Goal: Task Accomplishment & Management: Manage account settings

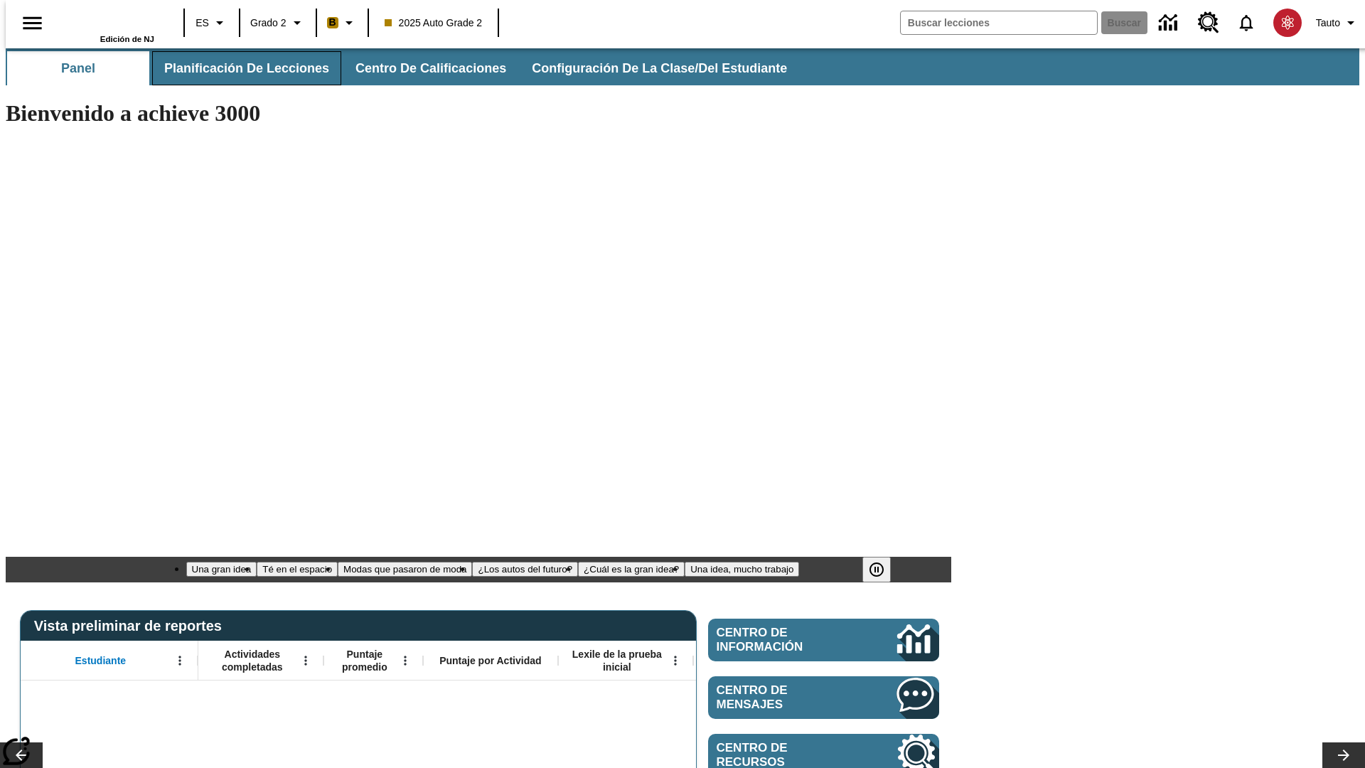
click at [238, 68] on span "Planificación de lecciones" at bounding box center [246, 68] width 165 height 16
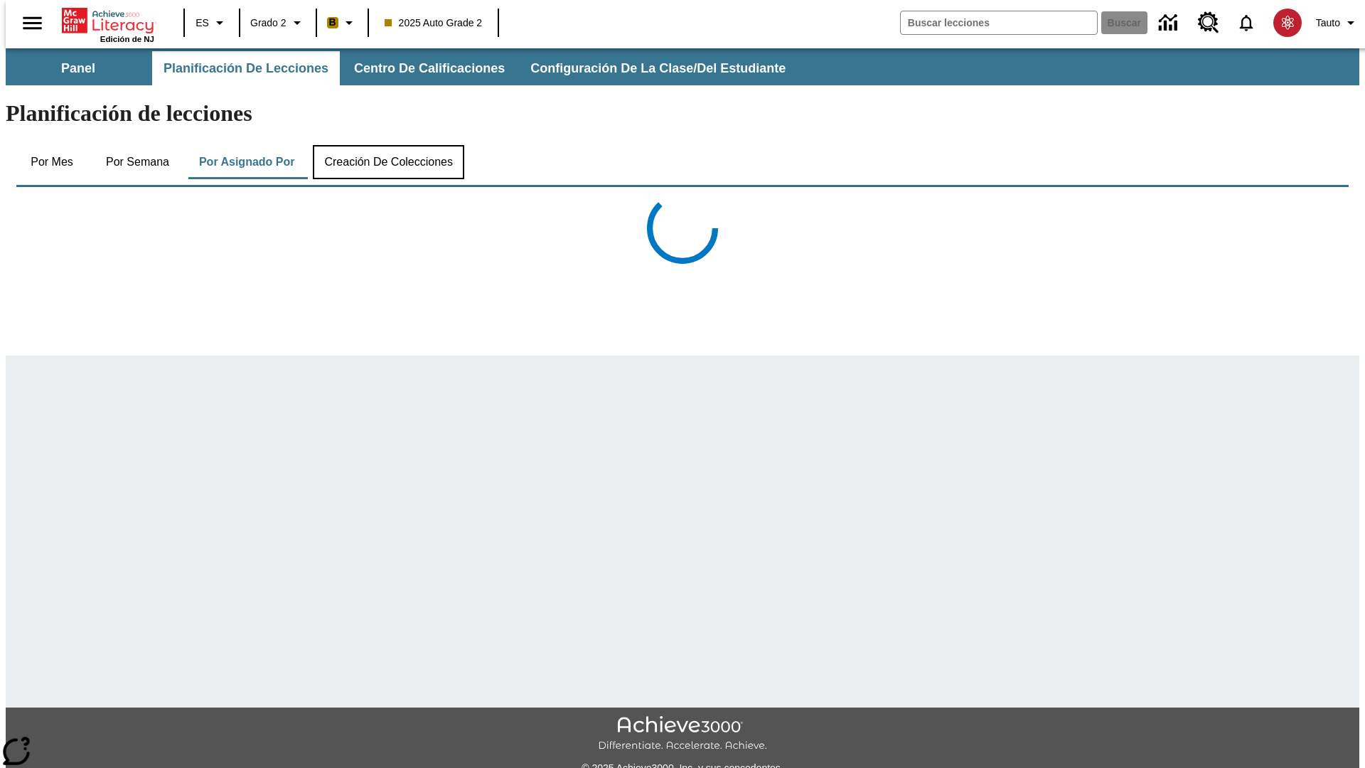
click at [385, 145] on button "Creación de colecciones" at bounding box center [388, 162] width 151 height 34
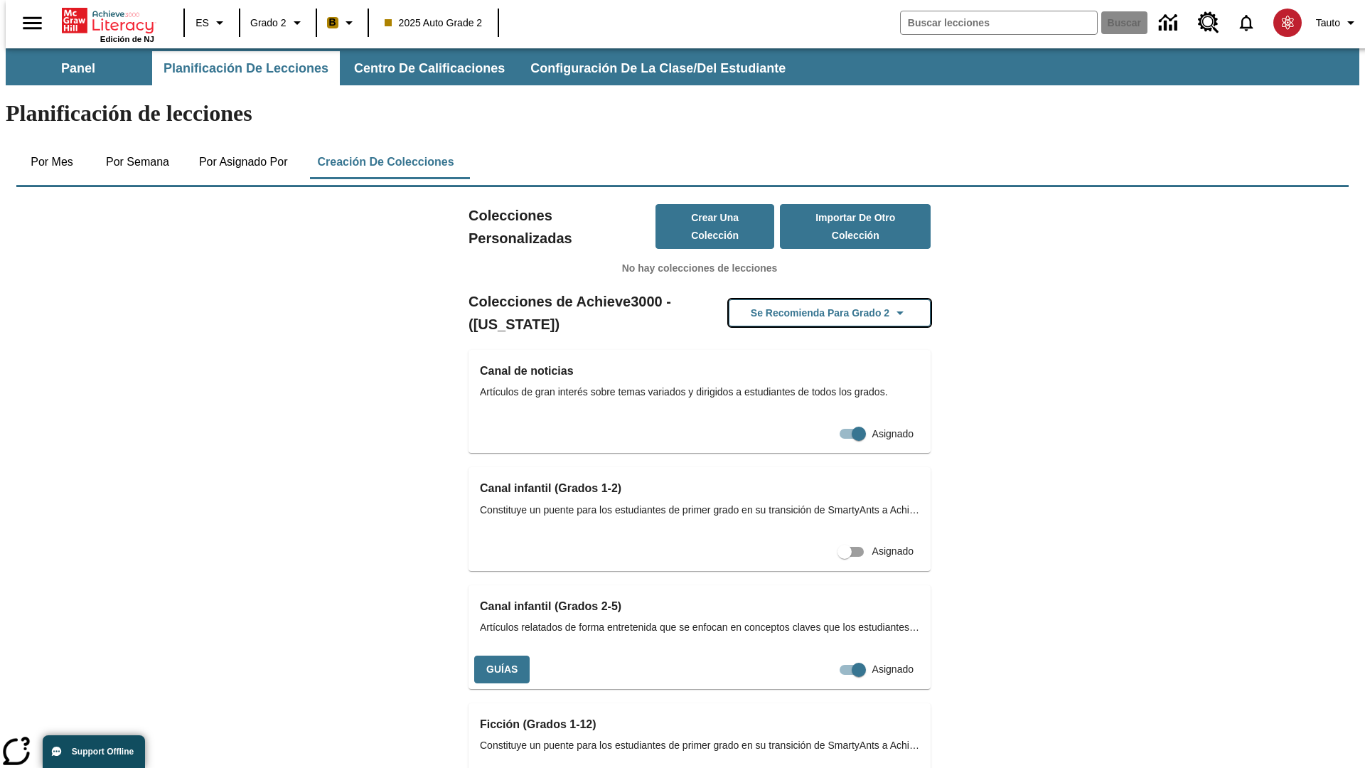
click at [807, 299] on button "Se recomienda para Grado 2" at bounding box center [830, 313] width 202 height 28
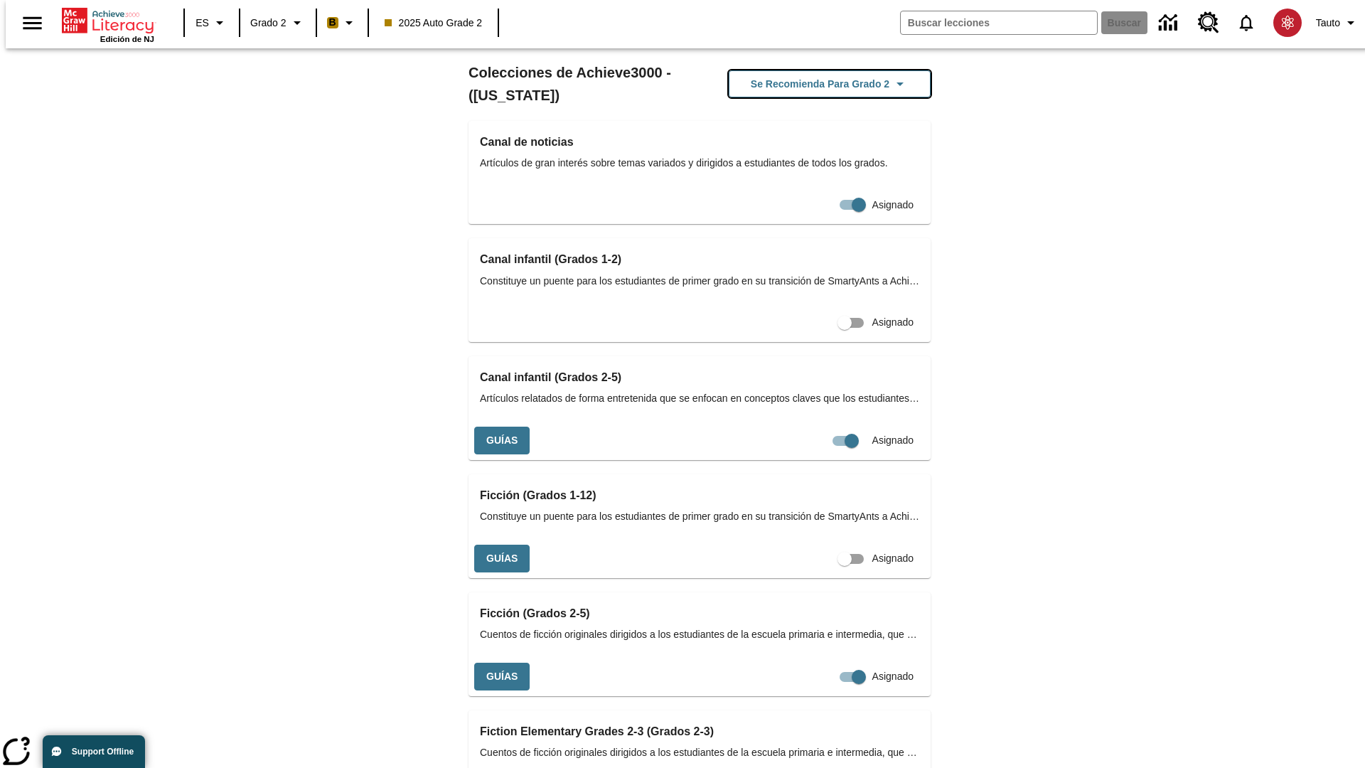
scroll to position [599, 0]
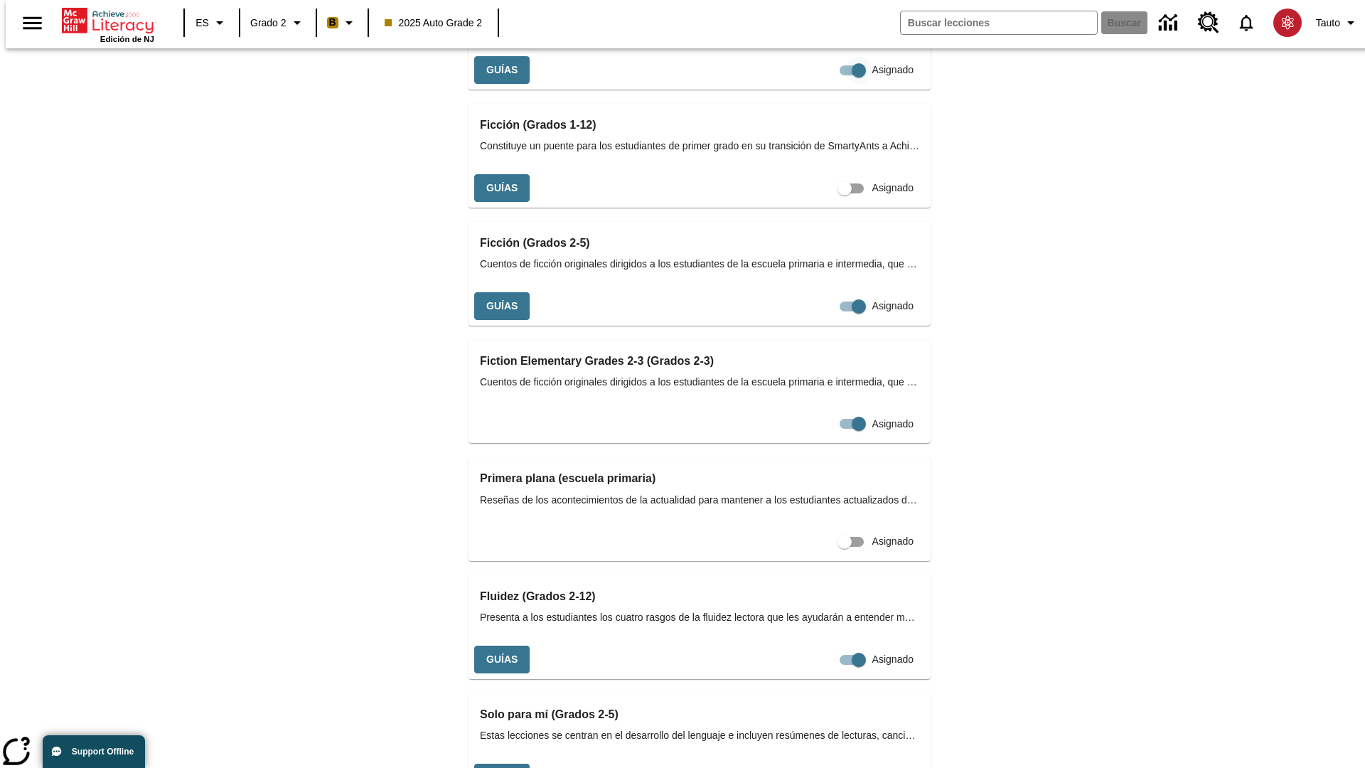
click at [818, 84] on input "Asignado" at bounding box center [858, 70] width 81 height 27
checkbox input "false"
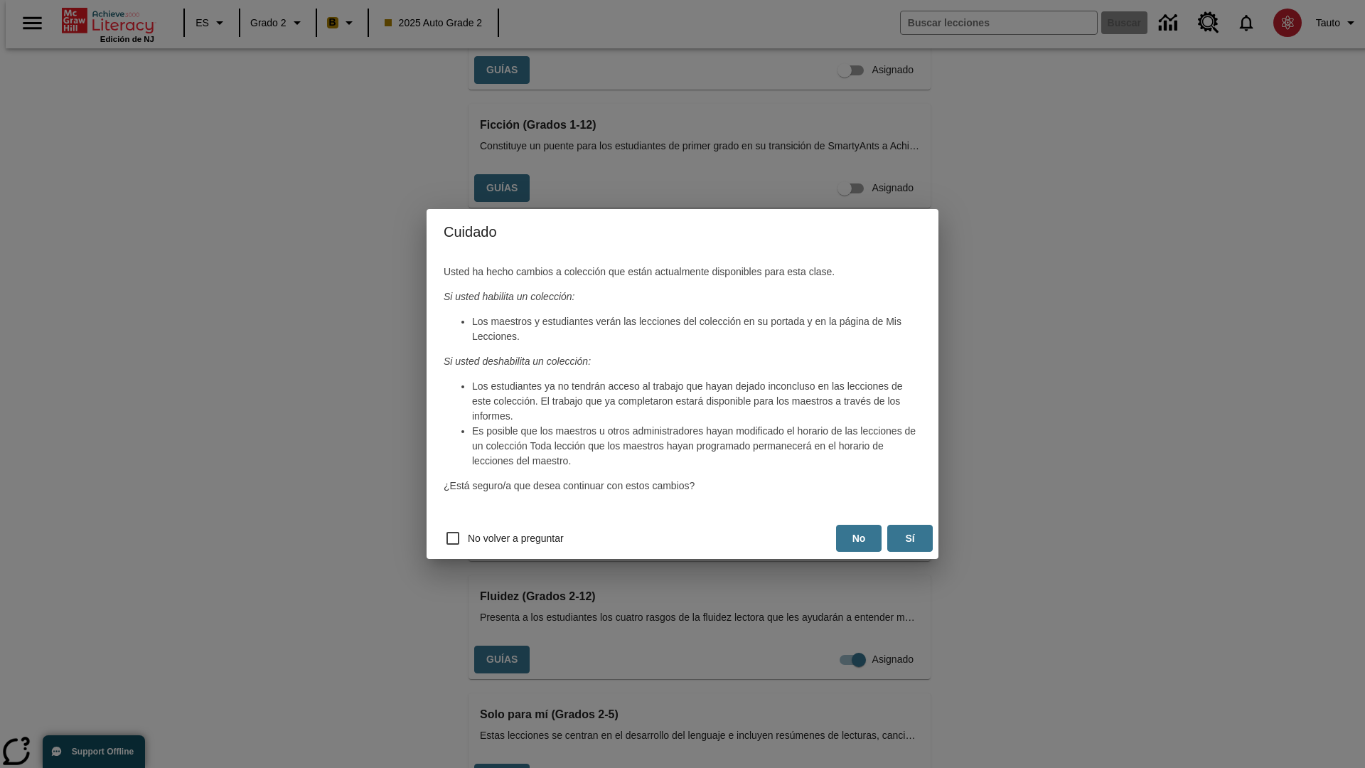
scroll to position [0, 0]
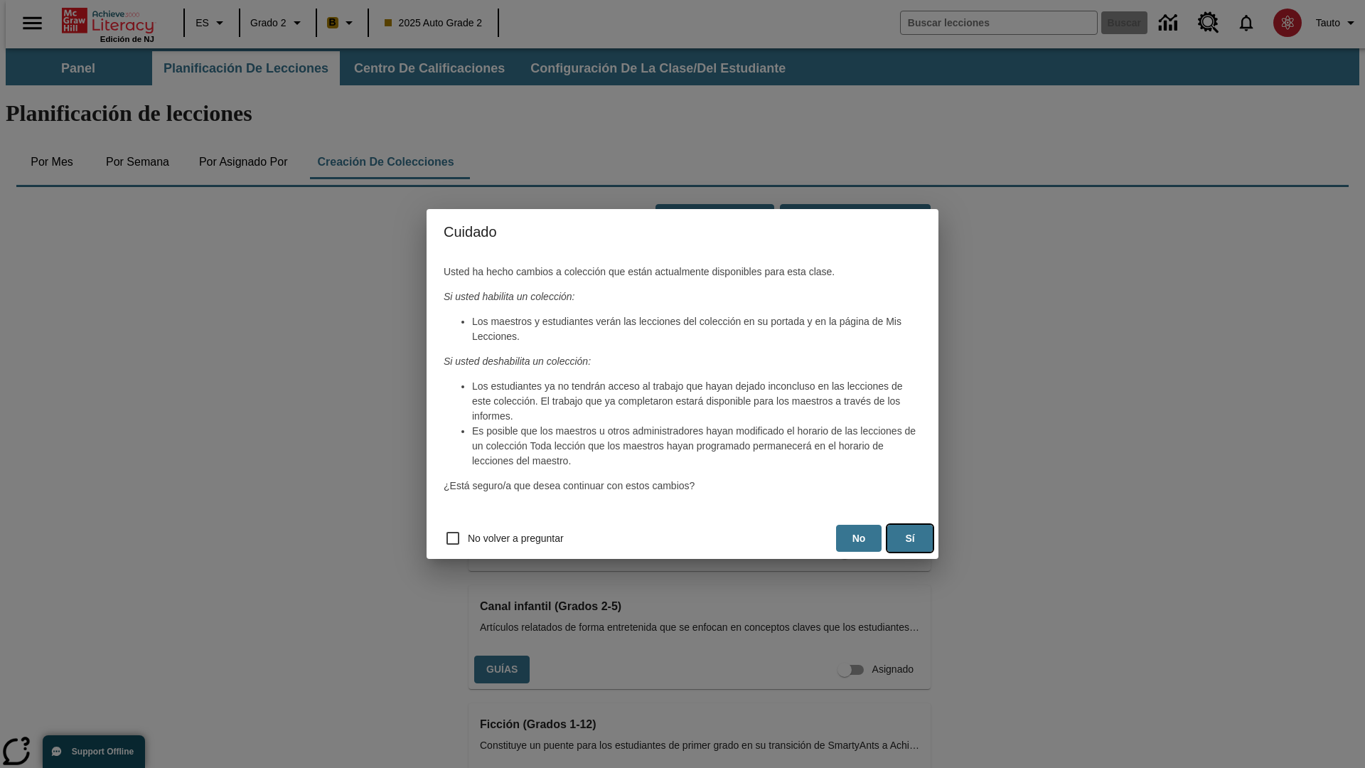
click at [910, 538] on button "Sí" at bounding box center [909, 539] width 45 height 28
